Goal: Task Accomplishment & Management: Use online tool/utility

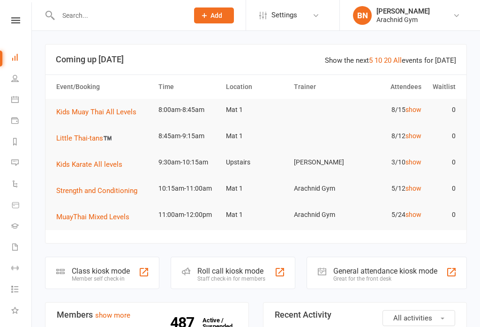
click at [107, 270] on div "Class kiosk mode" at bounding box center [101, 271] width 58 height 9
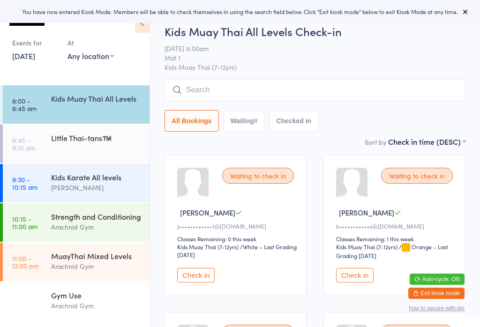
click at [462, 8] on icon at bounding box center [465, 11] width 7 height 7
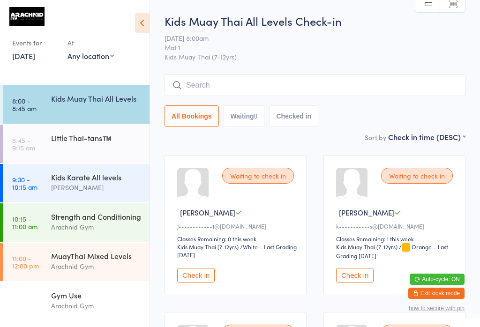
click at [42, 103] on link "8:00 - 8:45 am Kids Muay Thai All Levels" at bounding box center [76, 104] width 147 height 38
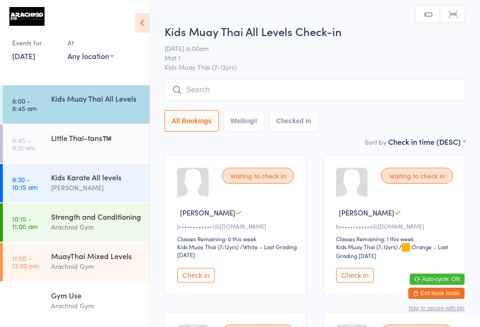
click at [181, 85] on input "search" at bounding box center [314, 90] width 301 height 22
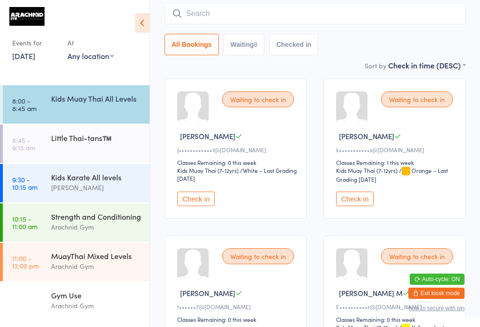
scroll to position [80, 0]
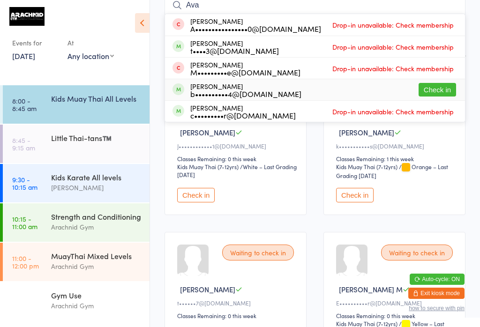
type input "Ava"
click at [431, 97] on button "Check in" at bounding box center [436, 90] width 37 height 14
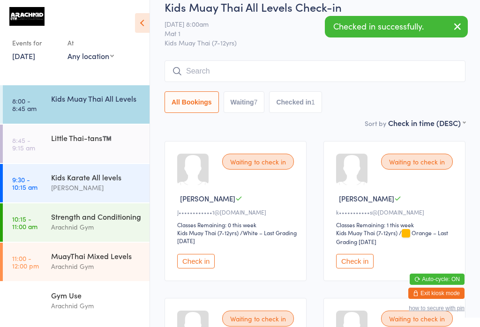
scroll to position [15, 0]
click at [341, 75] on input "search" at bounding box center [314, 71] width 301 height 22
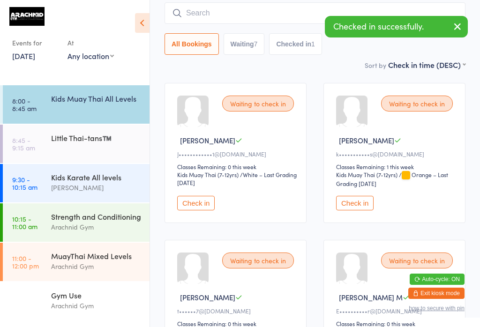
scroll to position [75, 0]
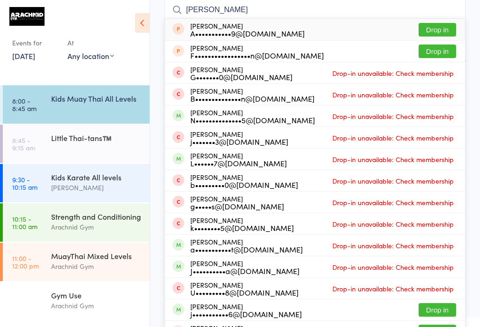
type input "J"
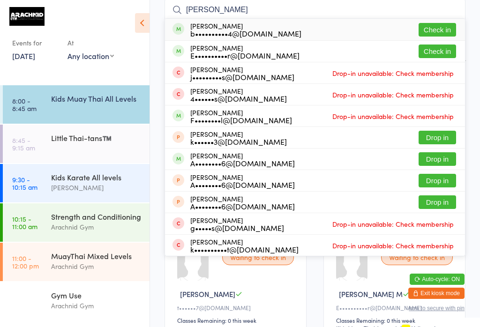
type input "[PERSON_NAME]"
click at [443, 29] on button "Check in" at bounding box center [436, 30] width 37 height 14
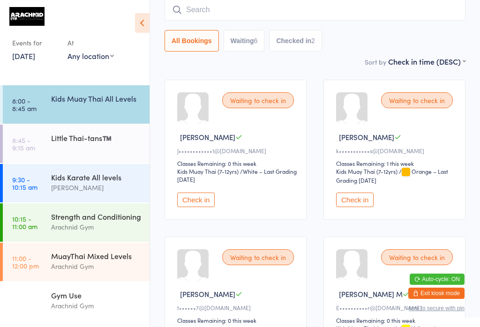
click at [437, 9] on input "search" at bounding box center [314, 10] width 301 height 22
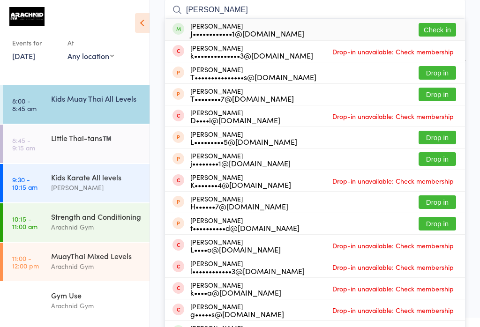
type input "[PERSON_NAME]"
click at [450, 29] on button "Check in" at bounding box center [436, 30] width 37 height 14
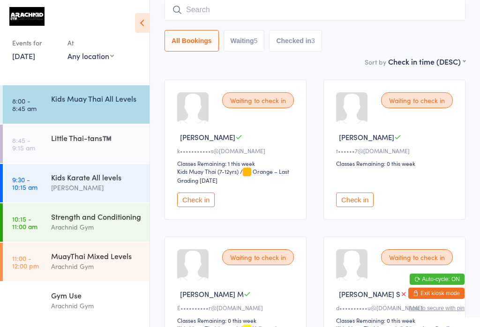
click at [271, 3] on input "search" at bounding box center [314, 10] width 301 height 22
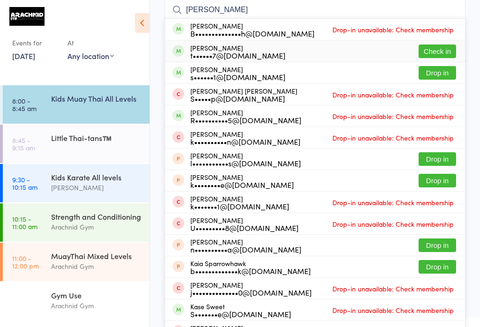
type input "[PERSON_NAME]"
click at [454, 48] on button "Check in" at bounding box center [436, 52] width 37 height 14
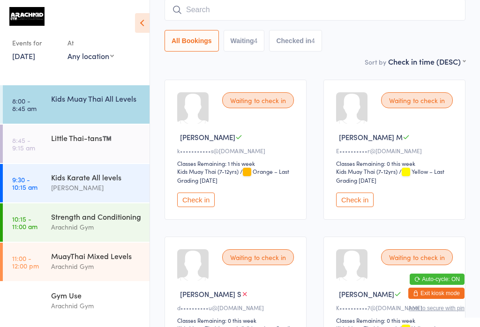
click at [120, 111] on div "Kids Muay Thai All Levels" at bounding box center [100, 98] width 98 height 26
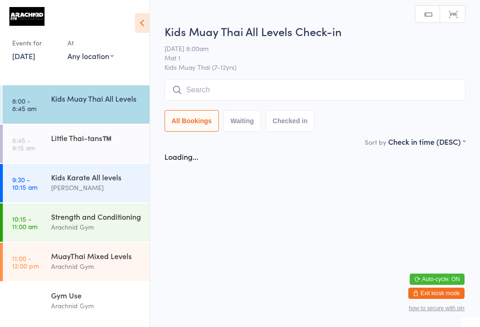
scroll to position [0, 0]
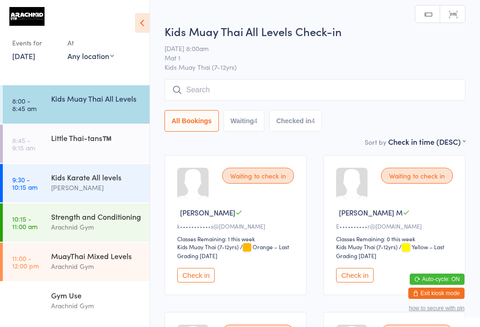
click at [251, 81] on input "search" at bounding box center [314, 90] width 301 height 22
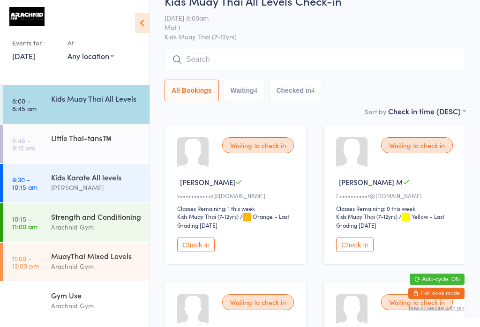
scroll to position [80, 0]
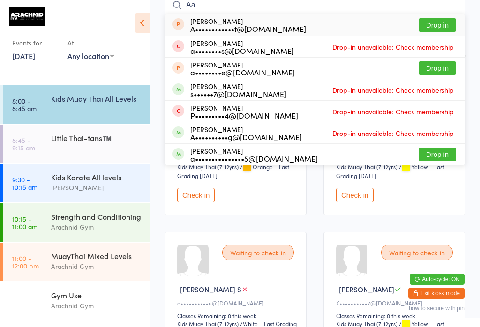
type input "A"
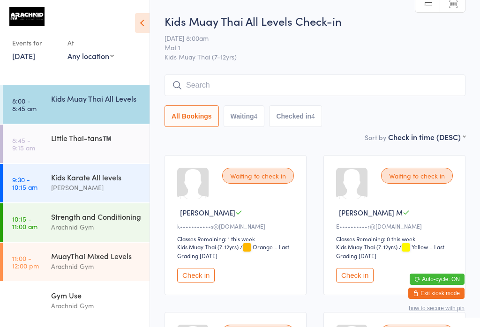
scroll to position [0, 0]
click at [235, 81] on input "search" at bounding box center [314, 86] width 301 height 22
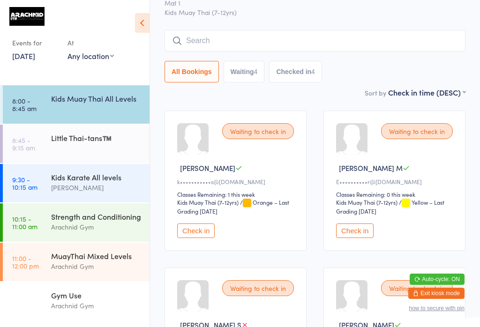
scroll to position [75, 0]
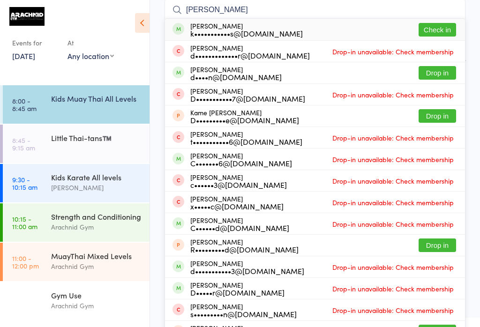
type input "[PERSON_NAME]"
click at [440, 26] on button "Check in" at bounding box center [436, 30] width 37 height 14
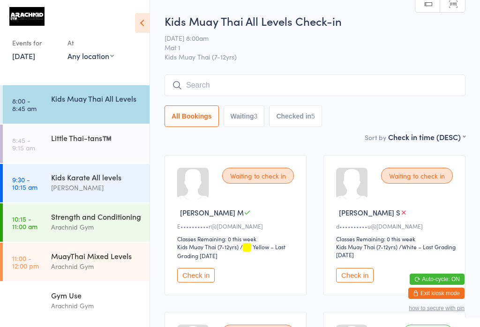
scroll to position [0, 0]
click at [320, 88] on input "search" at bounding box center [314, 86] width 301 height 22
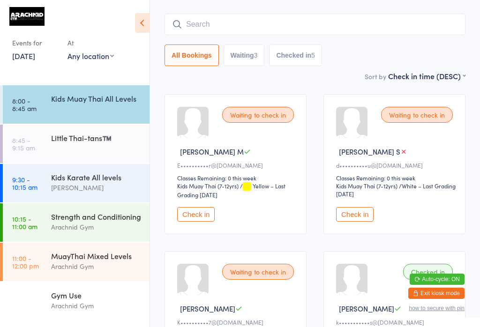
scroll to position [75, 0]
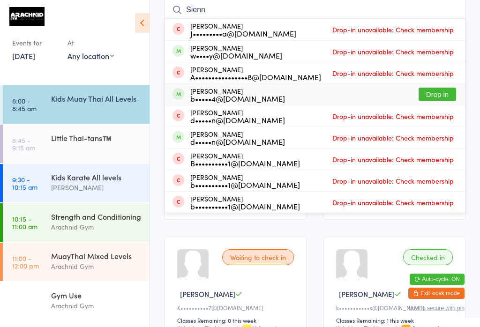
type input "Sienn"
click at [435, 92] on button "Drop in" at bounding box center [436, 95] width 37 height 14
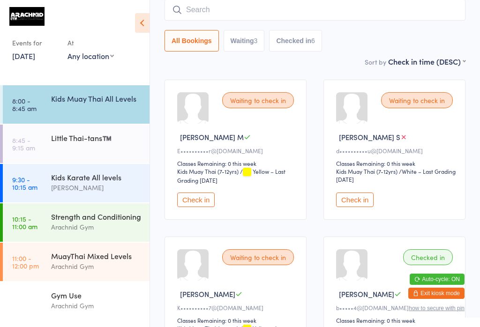
click at [217, 8] on input "search" at bounding box center [314, 10] width 301 height 22
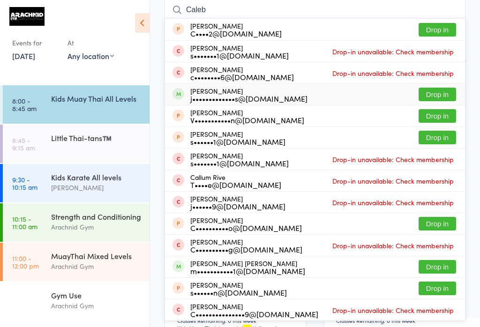
type input "Caleb"
click at [433, 94] on button "Drop in" at bounding box center [436, 95] width 37 height 14
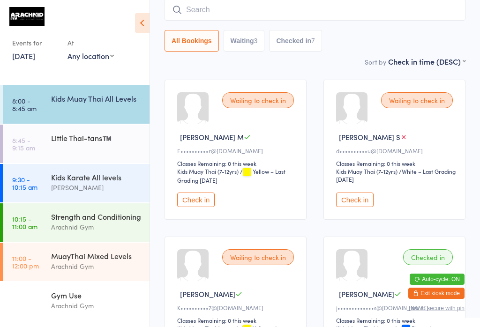
click at [216, 10] on input "search" at bounding box center [314, 10] width 301 height 22
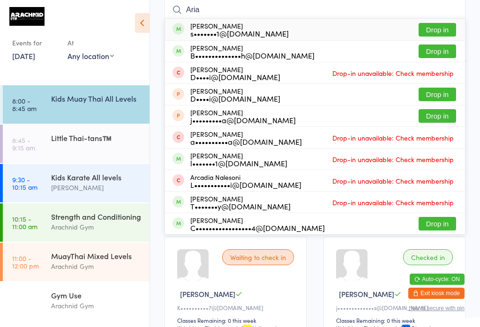
type input "Aria"
click at [445, 28] on button "Drop in" at bounding box center [436, 30] width 37 height 14
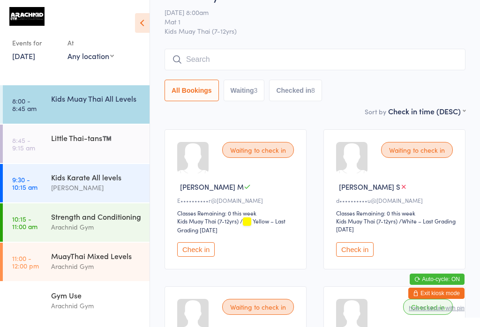
scroll to position [22, 0]
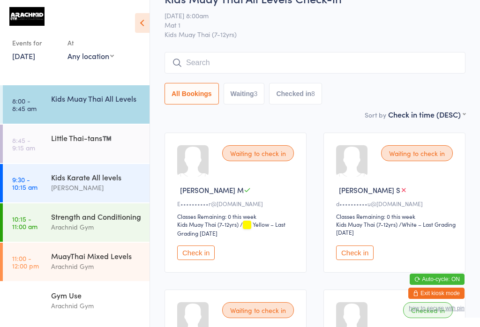
click at [202, 65] on input "search" at bounding box center [314, 63] width 301 height 22
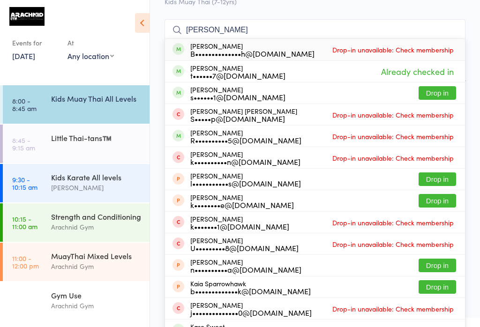
scroll to position [53, 0]
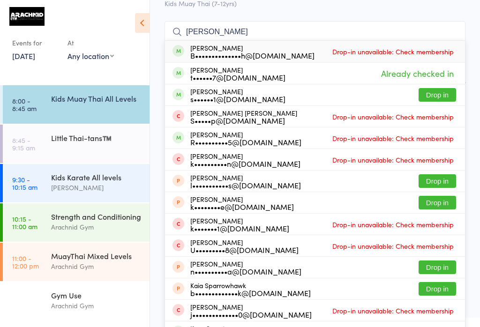
type input "[PERSON_NAME]"
click at [208, 49] on div "[PERSON_NAME] B••••••••••••••h@[DOMAIN_NAME]" at bounding box center [252, 51] width 124 height 15
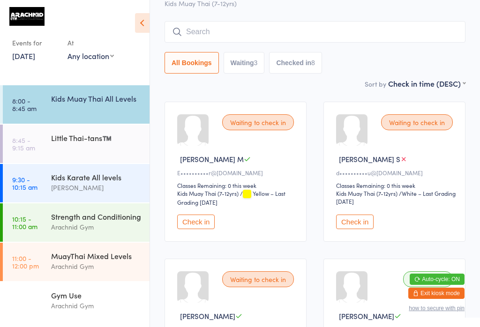
click at [175, 27] on input "search" at bounding box center [314, 32] width 301 height 22
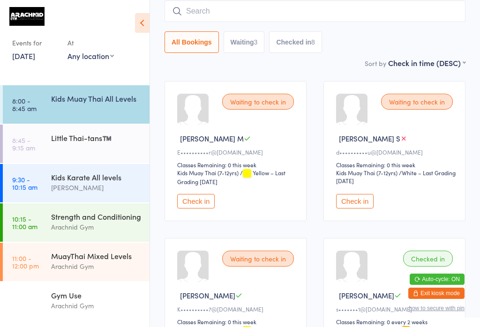
scroll to position [75, 0]
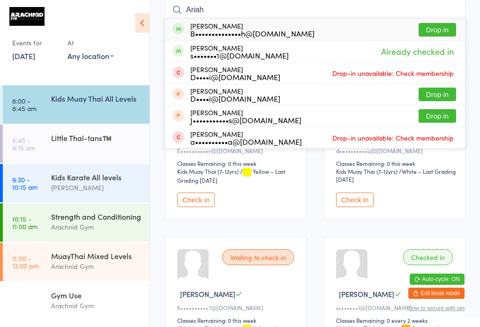
type input "Ariah"
click at [438, 31] on button "Drop in" at bounding box center [436, 30] width 37 height 14
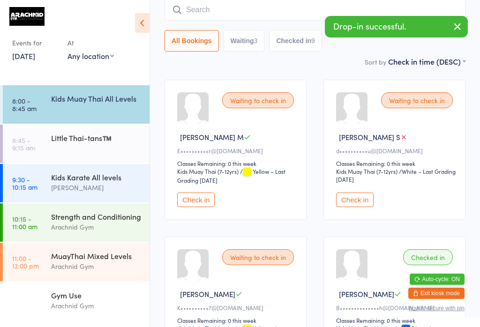
click at [201, 7] on input "search" at bounding box center [314, 10] width 301 height 22
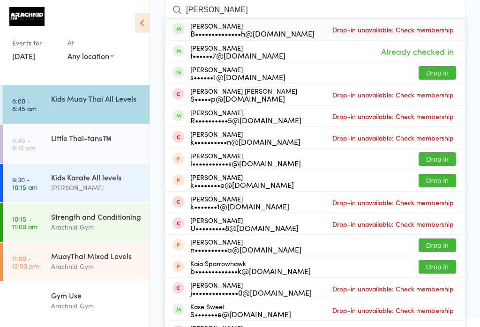
type input "[PERSON_NAME]"
click at [238, 32] on div "B••••••••••••••h@[DOMAIN_NAME]" at bounding box center [252, 33] width 124 height 7
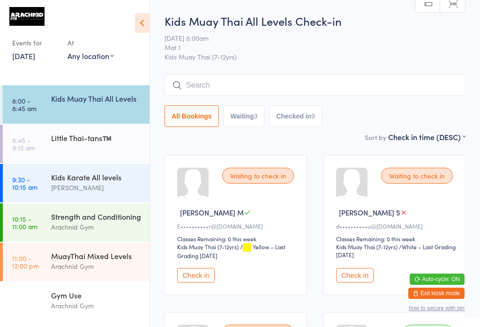
scroll to position [0, 0]
click at [237, 81] on input "search" at bounding box center [314, 86] width 301 height 22
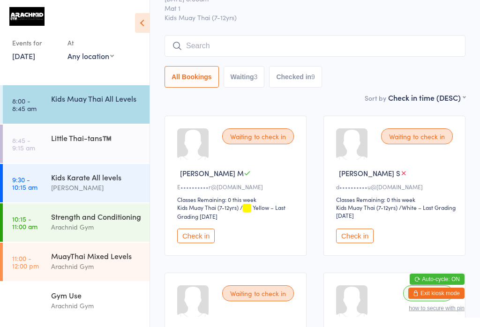
scroll to position [75, 0]
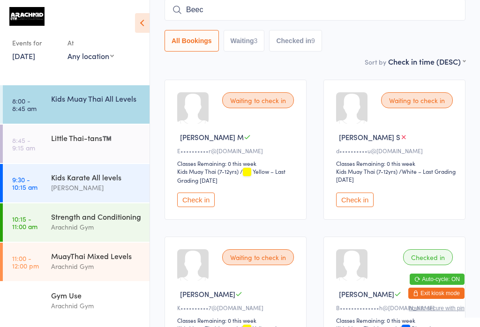
type input "Beech"
